Goal: Information Seeking & Learning: Learn about a topic

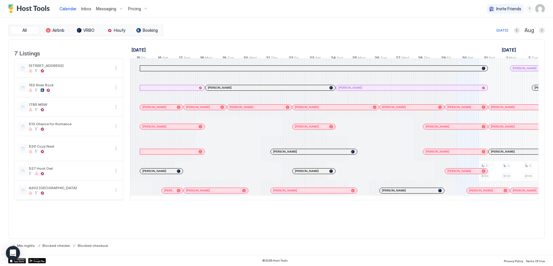
scroll to position [0, 154]
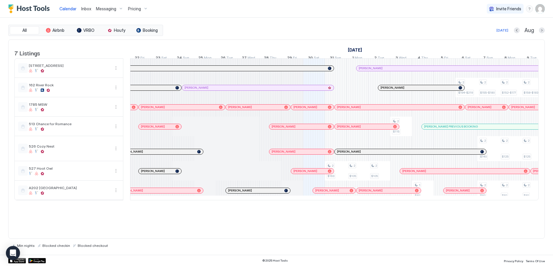
click at [145, 9] on div "Pricing" at bounding box center [138, 9] width 25 height 10
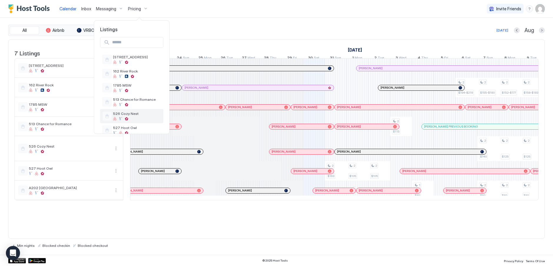
click at [123, 115] on span "526 Cozy Nest" at bounding box center [137, 113] width 48 height 4
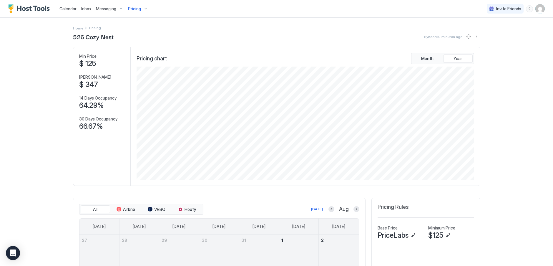
scroll to position [118, 0]
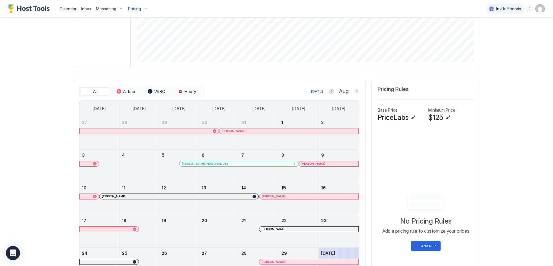
click at [353, 89] on button "Next month" at bounding box center [356, 91] width 6 height 6
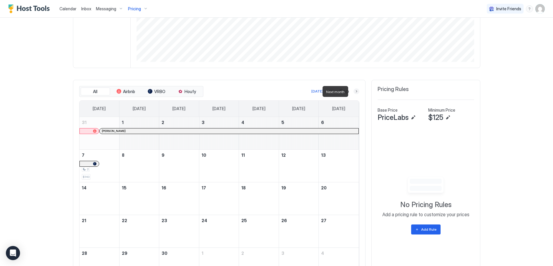
click at [353, 89] on button "Next month" at bounding box center [356, 91] width 6 height 6
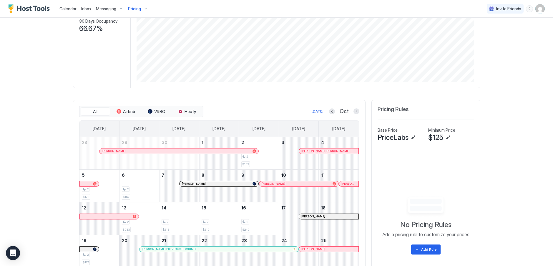
scroll to position [67, 0]
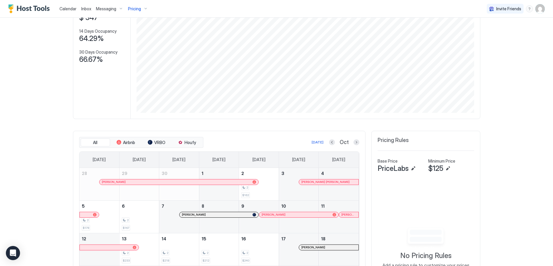
click at [145, 8] on div "Pricing" at bounding box center [138, 9] width 25 height 10
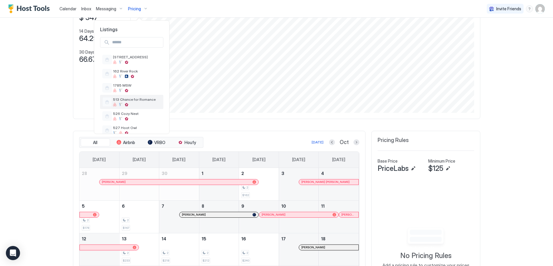
click at [131, 102] on div "513 Chance for Romance" at bounding box center [137, 101] width 48 height 9
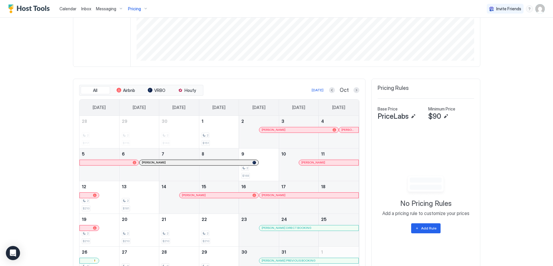
scroll to position [37, 0]
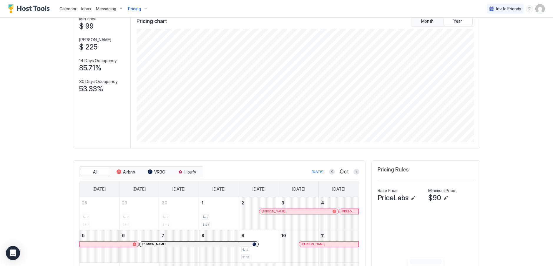
click at [146, 8] on div "Pricing" at bounding box center [138, 9] width 25 height 10
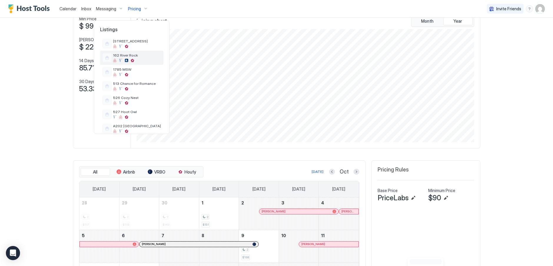
scroll to position [24, 0]
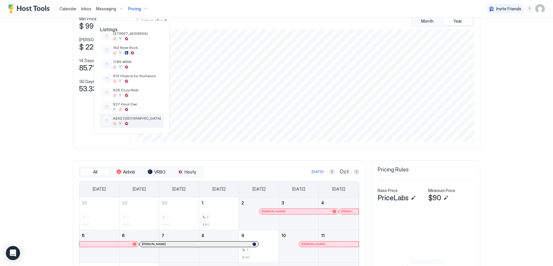
click at [122, 122] on div at bounding box center [121, 123] width 4 height 4
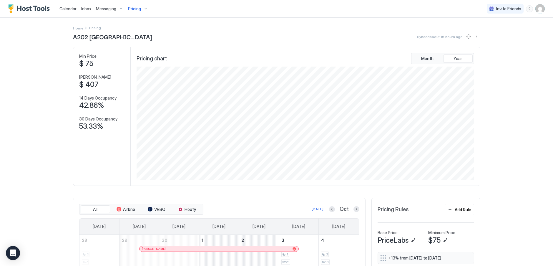
click at [140, 9] on div "Pricing" at bounding box center [138, 9] width 25 height 10
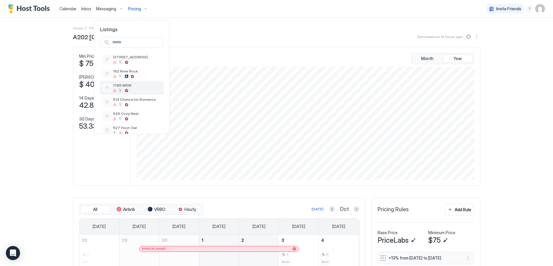
click at [133, 88] on div "1785 MSW" at bounding box center [137, 87] width 48 height 9
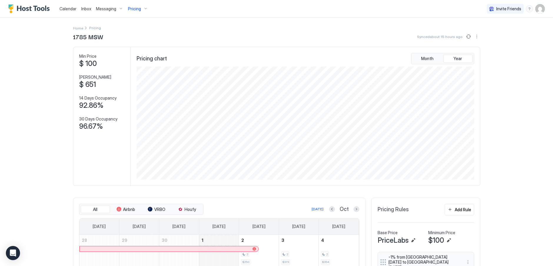
click at [144, 10] on div "Pricing" at bounding box center [138, 9] width 25 height 10
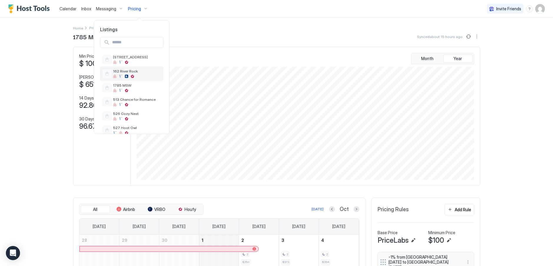
click at [122, 71] on span "162 River Rock" at bounding box center [137, 71] width 48 height 4
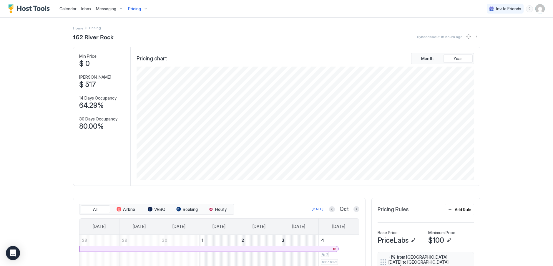
click at [135, 8] on span "Pricing" at bounding box center [134, 8] width 13 height 5
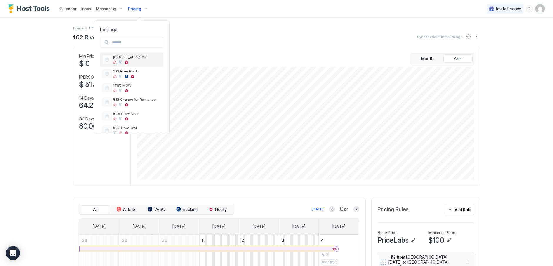
click at [127, 60] on div "[STREET_ADDRESS]" at bounding box center [137, 59] width 48 height 9
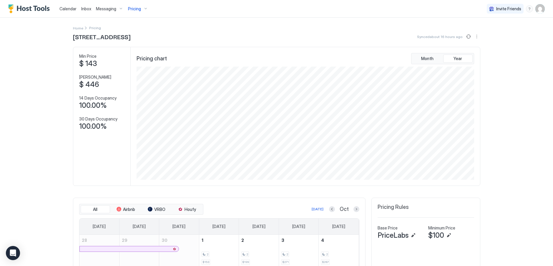
click at [66, 11] on span "Calendar" at bounding box center [67, 8] width 17 height 5
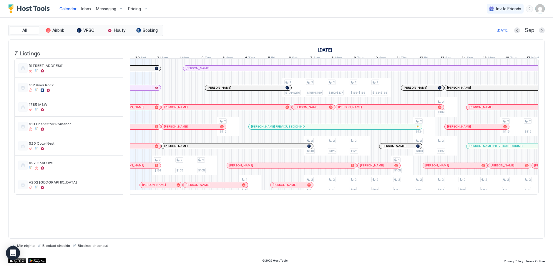
scroll to position [0, 441]
